Goal: Find specific page/section: Locate a particular part of the current website

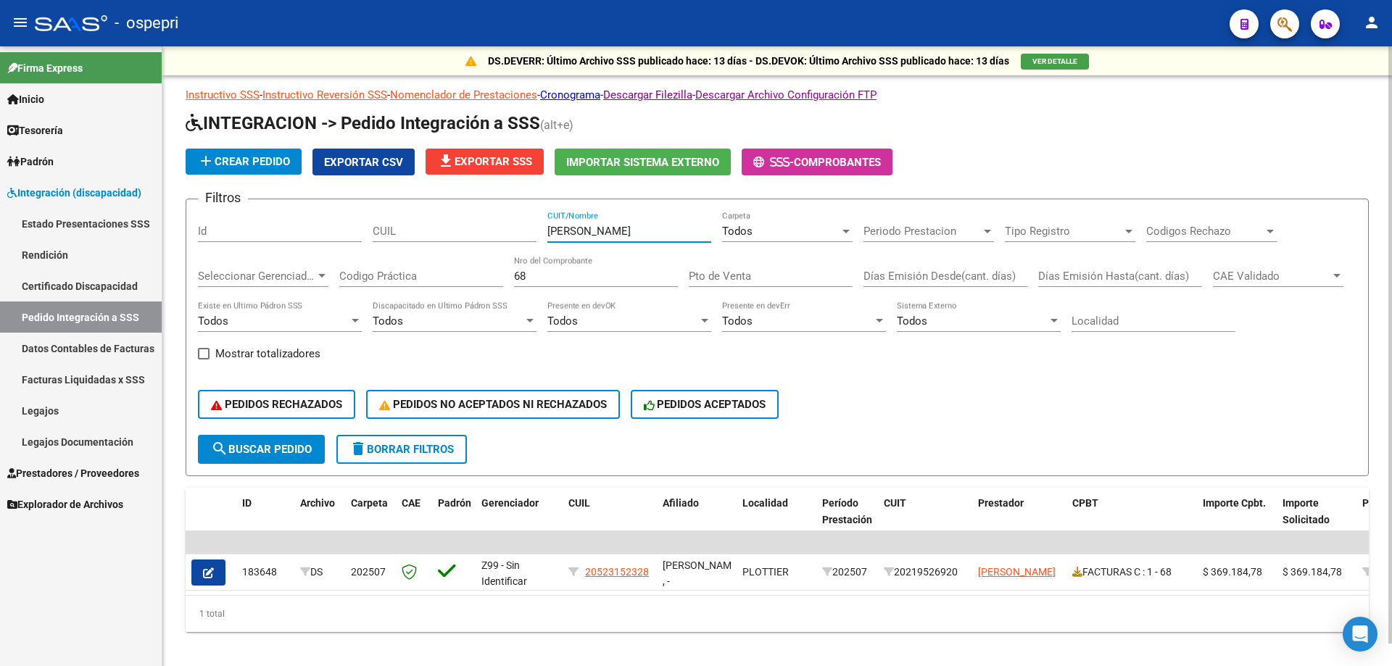
click at [242, 246] on div "Filtros Id CUIL [PERSON_NAME] CUIT/Nombre Todos Carpeta Periodo Prestacion Peri…" at bounding box center [777, 323] width 1159 height 224
type input "[PERSON_NAME]"
drag, startPoint x: 550, startPoint y: 278, endPoint x: 270, endPoint y: 295, distance: 280.4
click at [299, 295] on div "Filtros Id CUIL [PERSON_NAME] CUIT/Nombre Todos Carpeta Periodo Prestacion Peri…" at bounding box center [777, 323] width 1159 height 224
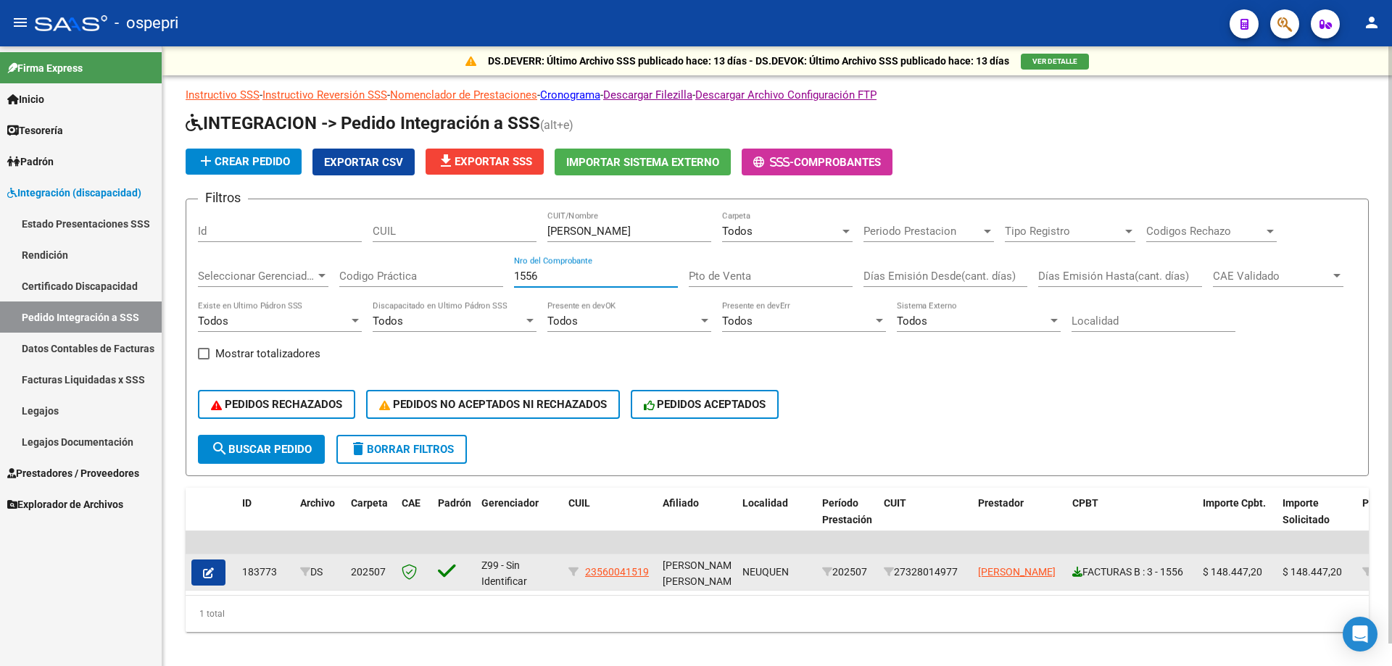
click at [1076, 571] on icon at bounding box center [1077, 572] width 10 height 10
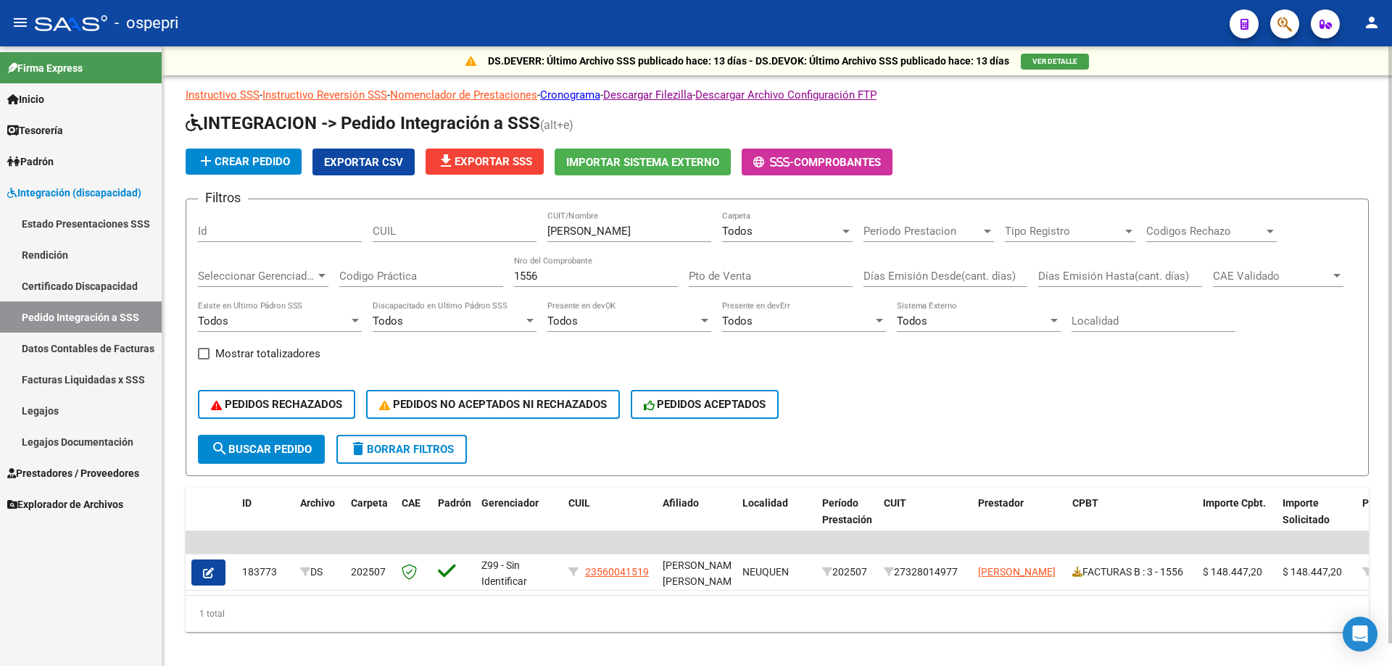
click at [586, 277] on input "1556" at bounding box center [596, 276] width 164 height 13
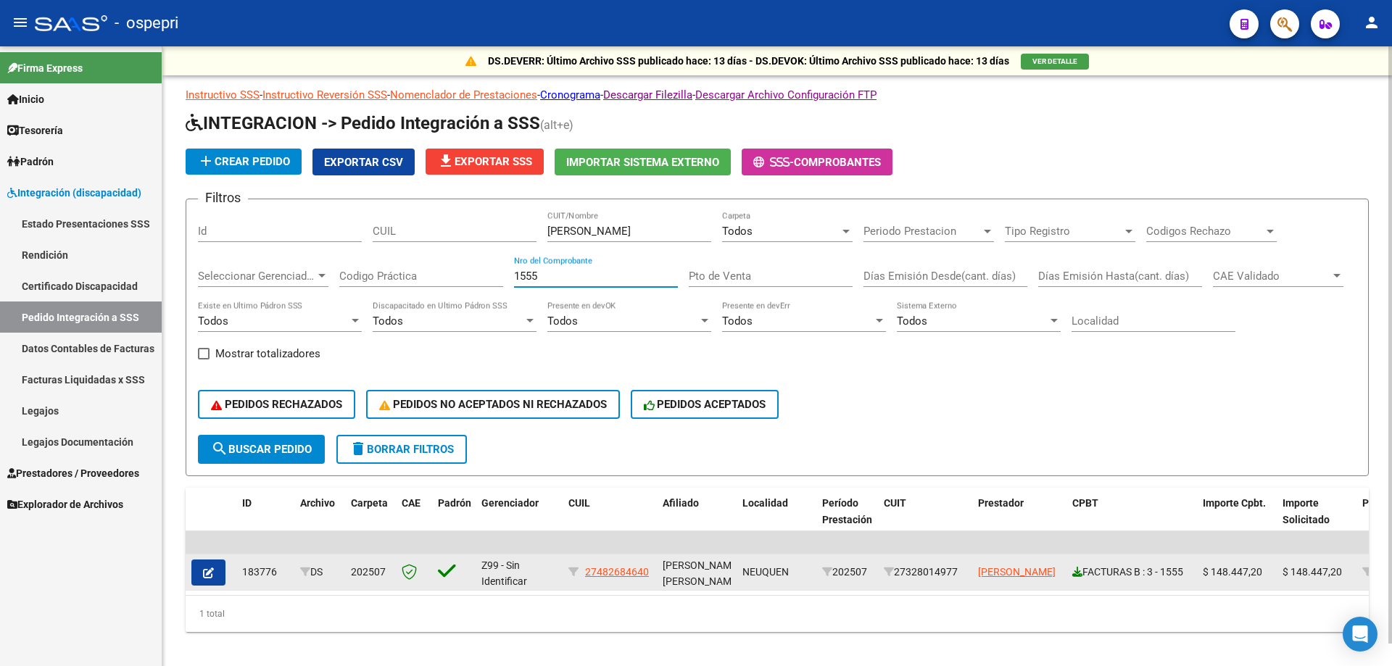
type input "1555"
click at [1077, 574] on icon at bounding box center [1077, 572] width 10 height 10
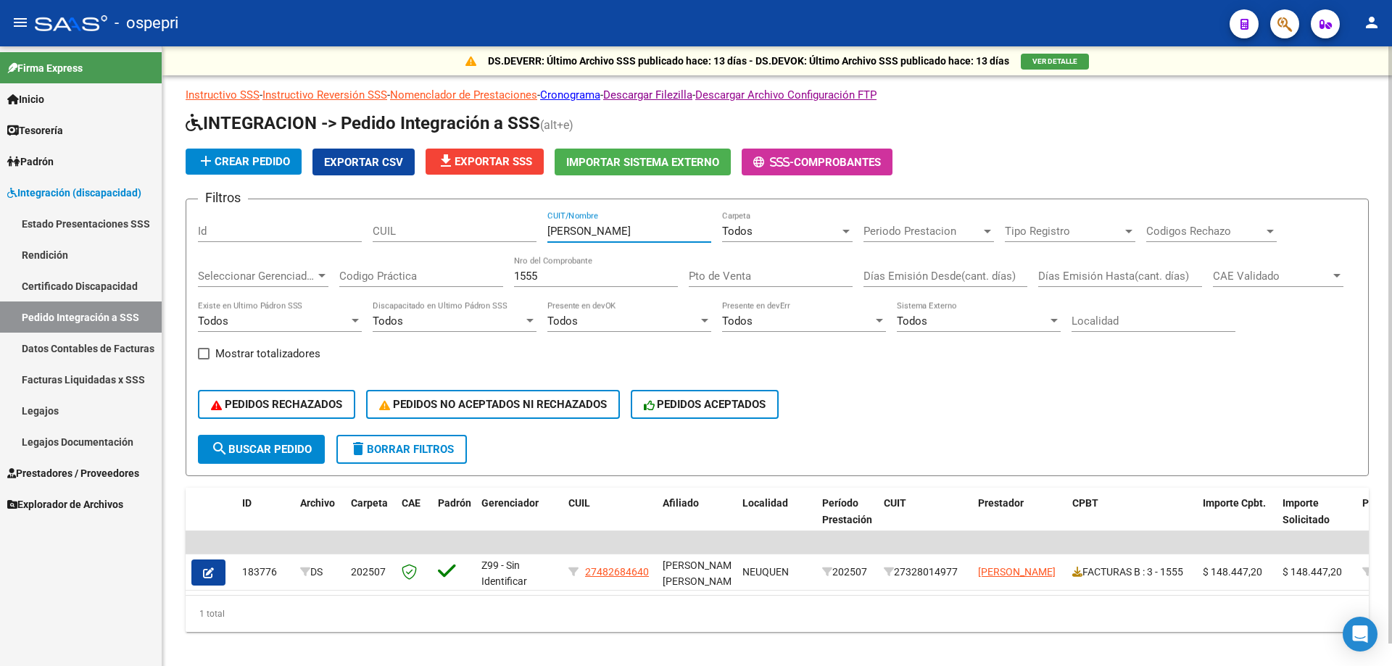
click at [664, 235] on input "[PERSON_NAME]" at bounding box center [629, 231] width 164 height 13
click at [665, 235] on input "[PERSON_NAME]" at bounding box center [629, 231] width 164 height 13
paste input "[PERSON_NAME]"
type input "[PERSON_NAME]"
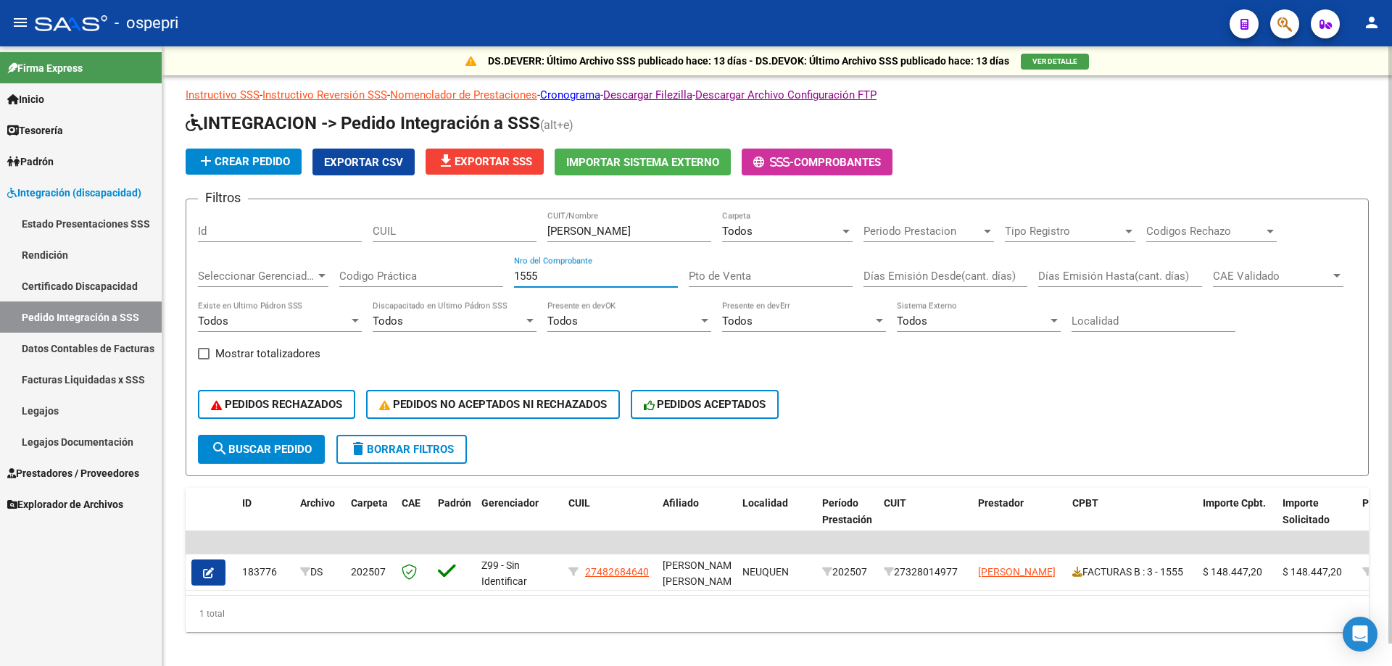
drag, startPoint x: 569, startPoint y: 274, endPoint x: 360, endPoint y: 289, distance: 210.0
click at [360, 289] on div "Filtros Id CUIL [PERSON_NAME] CUIT/Nombre Todos Carpeta Periodo Prestacion Peri…" at bounding box center [777, 323] width 1159 height 224
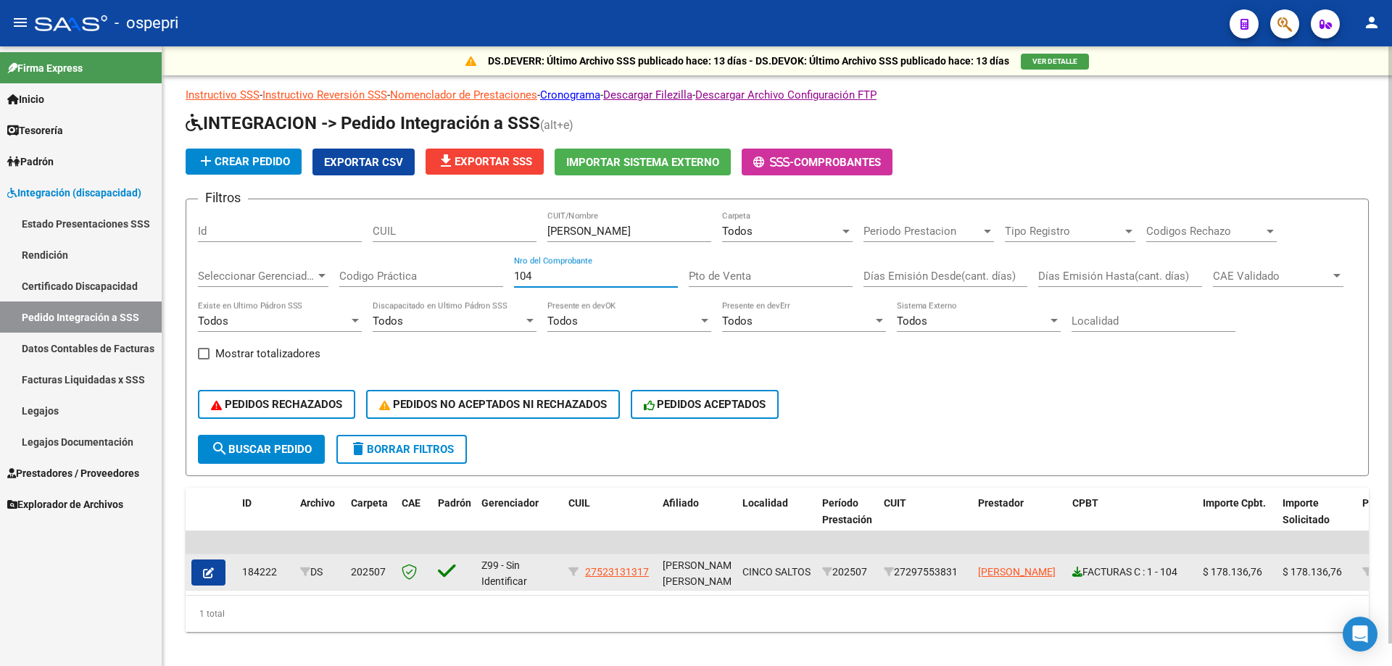
type input "104"
click at [1079, 575] on icon at bounding box center [1077, 572] width 10 height 10
click at [1078, 571] on icon at bounding box center [1077, 572] width 10 height 10
